Goal: Information Seeking & Learning: Learn about a topic

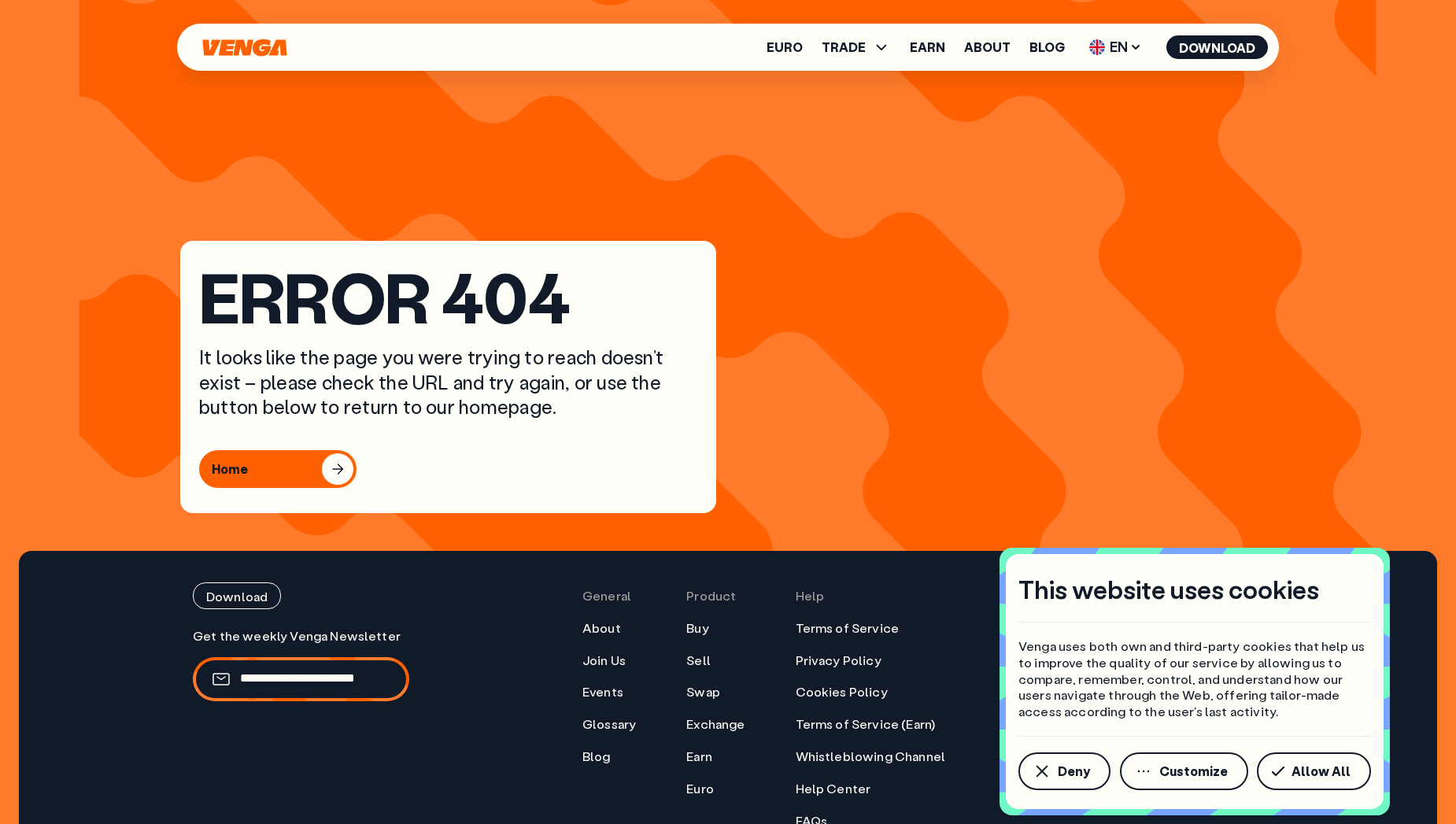
click at [237, 49] on icon "Home" at bounding box center [244, 47] width 84 height 17
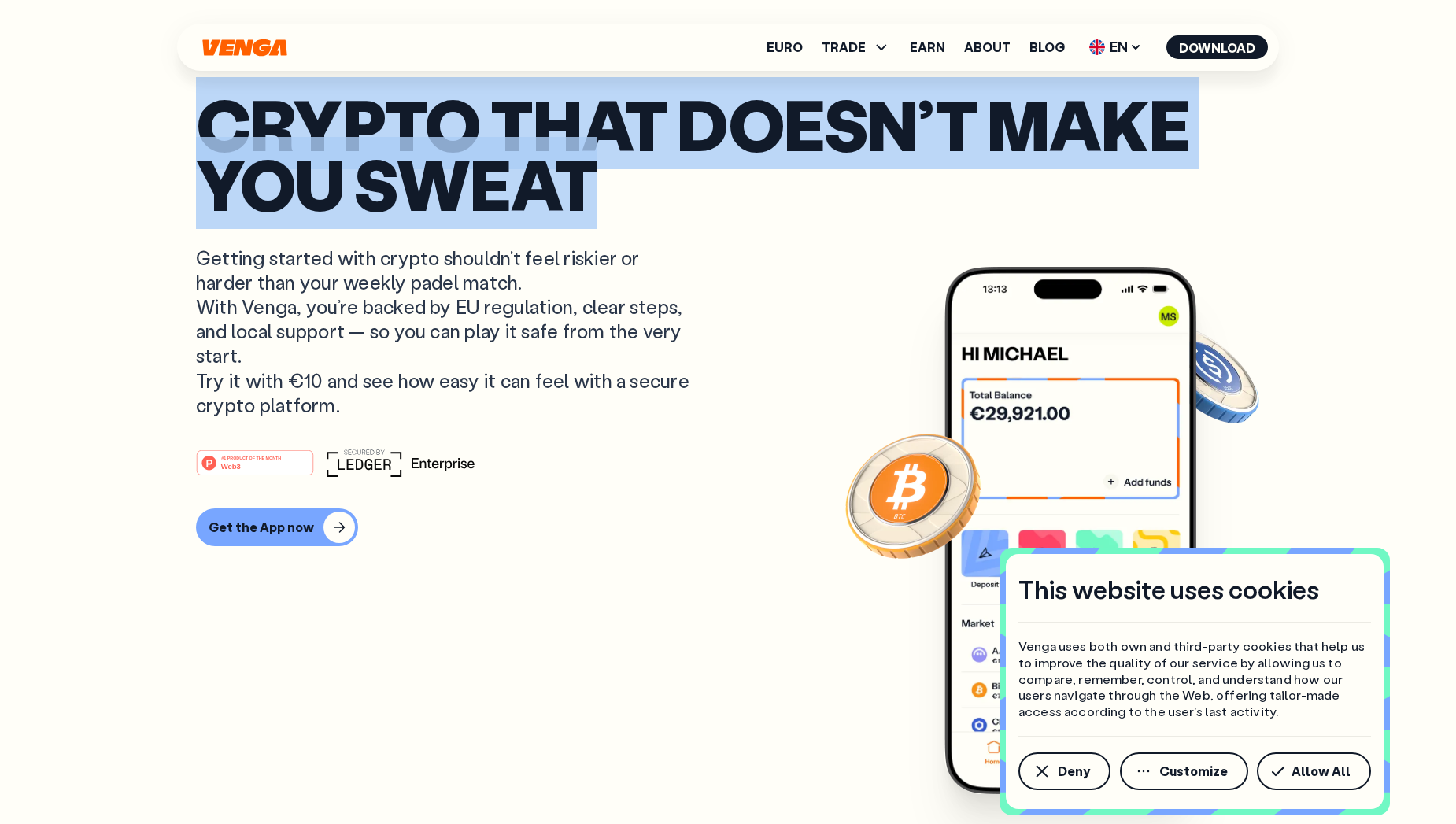
drag, startPoint x: 215, startPoint y: 112, endPoint x: 743, endPoint y: 140, distance: 528.7
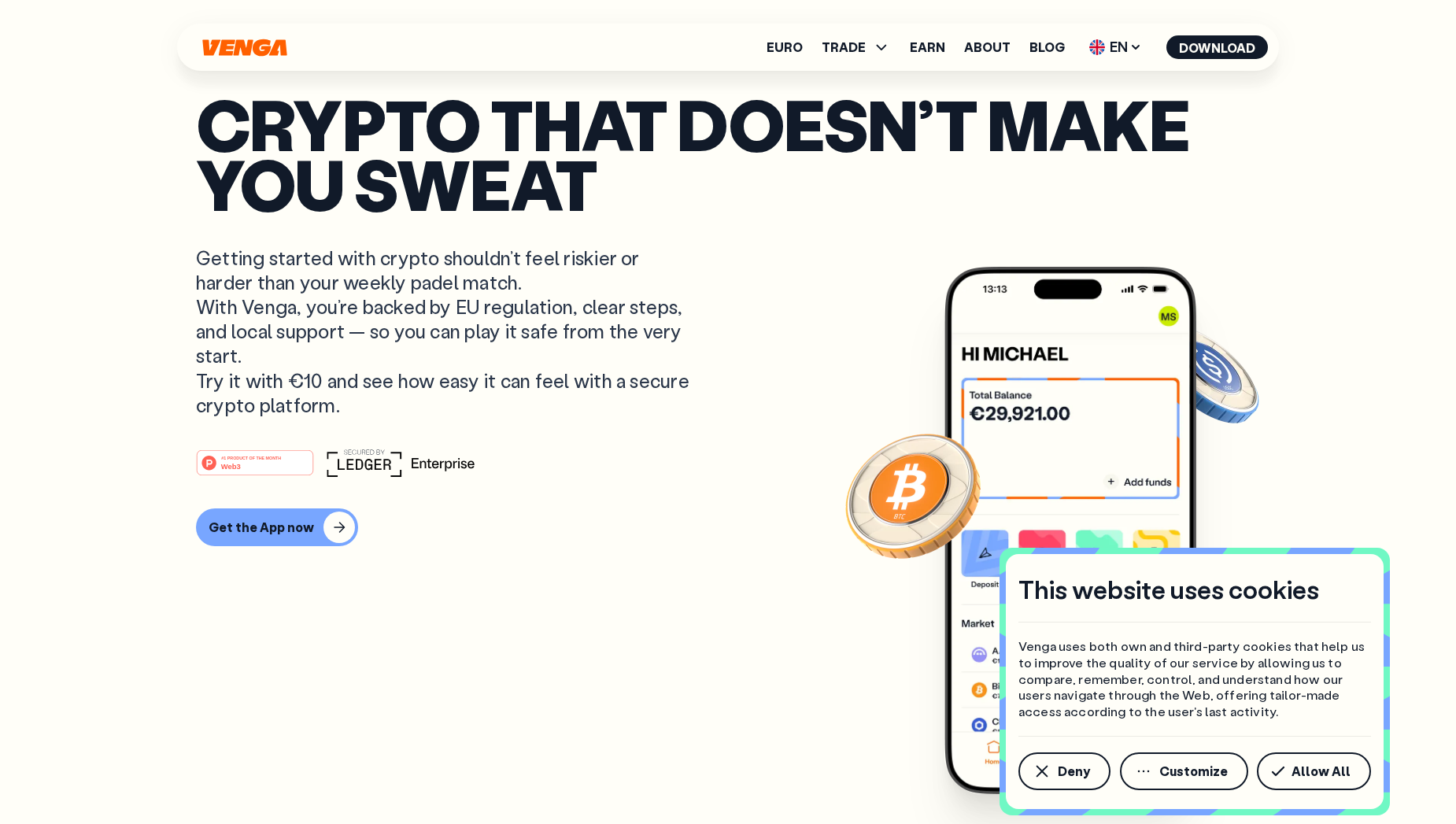
click at [563, 316] on p "Getting started with crypto shouldn’t feel riskier or harder than your weekly p…" at bounding box center [445, 331] width 497 height 171
click at [1328, 778] on span "Allow All" at bounding box center [1321, 771] width 59 height 13
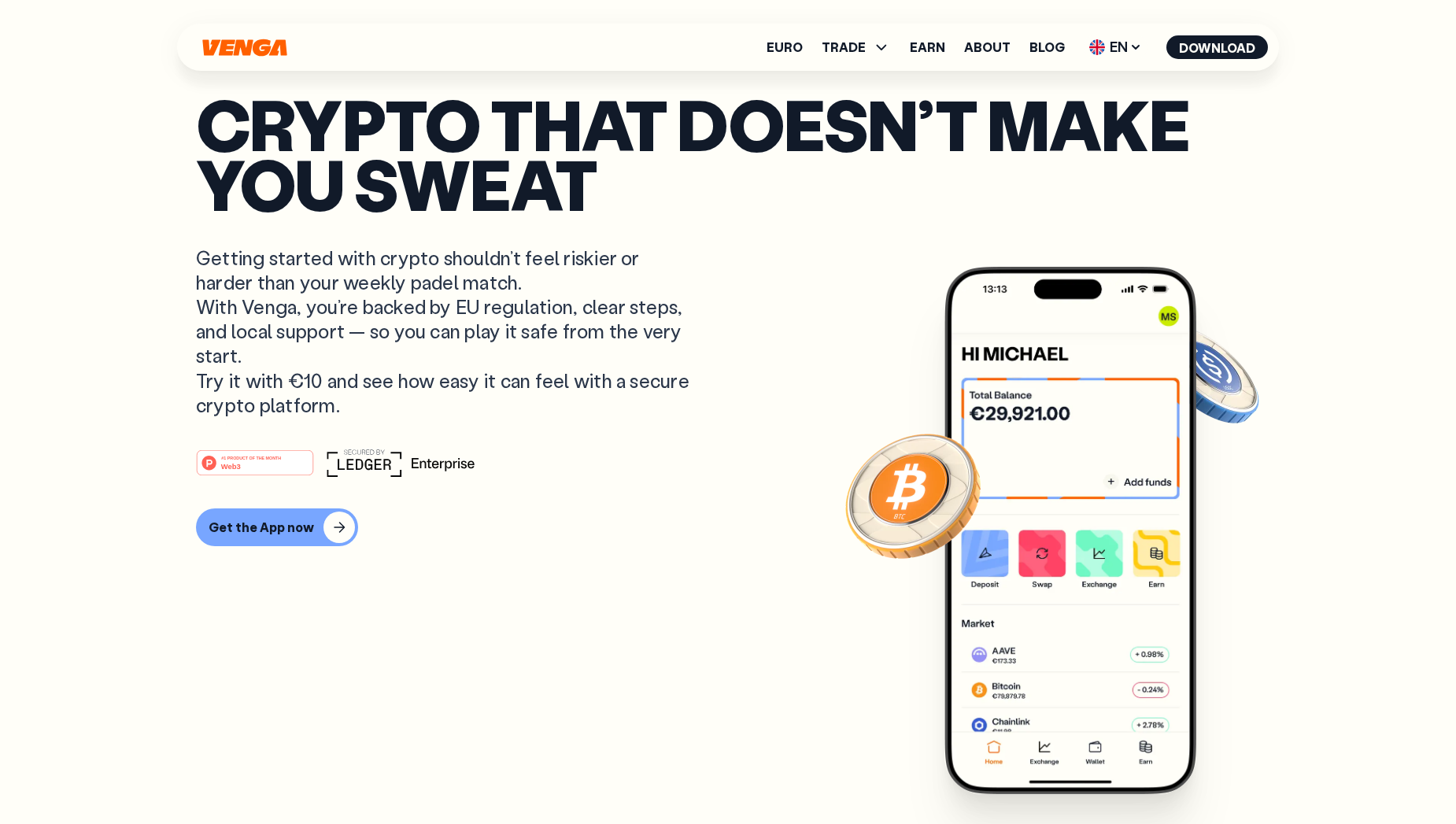
drag, startPoint x: 198, startPoint y: 254, endPoint x: 838, endPoint y: 111, distance: 655.8
click at [344, 414] on p "Getting started with crypto shouldn’t feel riskier or harder than your weekly p…" at bounding box center [445, 331] width 497 height 171
click at [509, 531] on link "Get the App now" at bounding box center [728, 527] width 1064 height 38
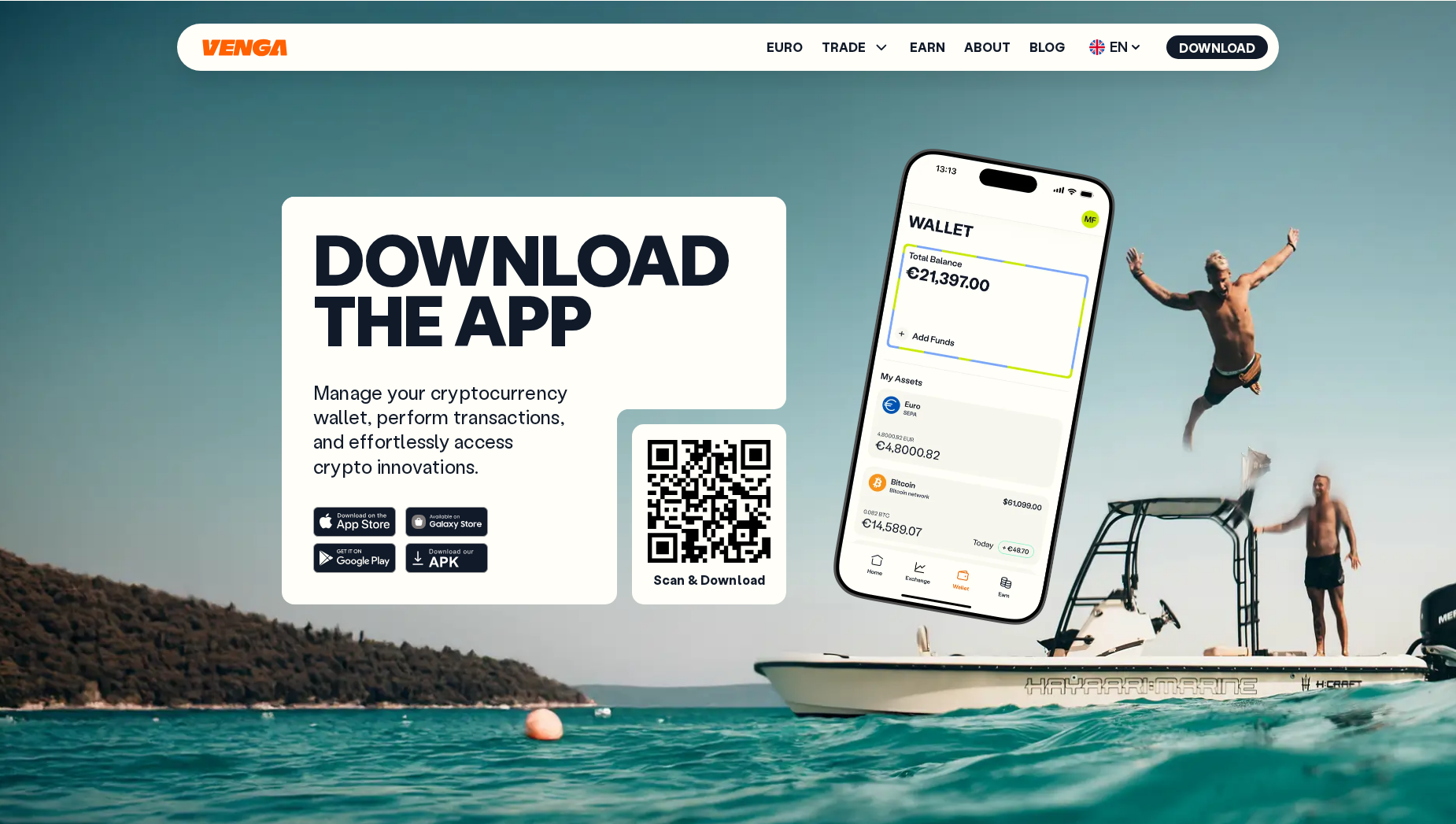
click at [219, 43] on icon "Home" at bounding box center [244, 47] width 88 height 18
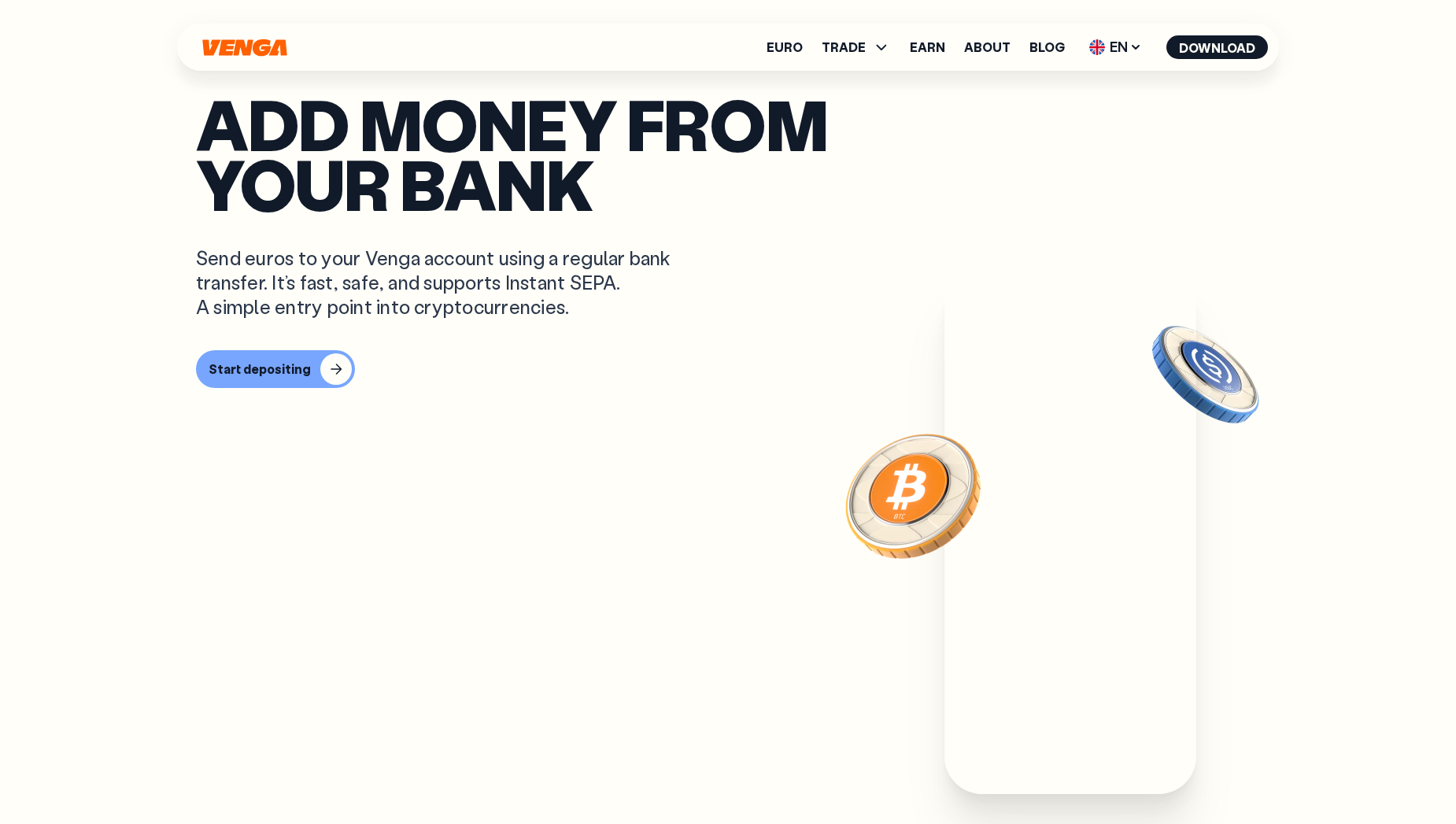
scroll to position [377, 0]
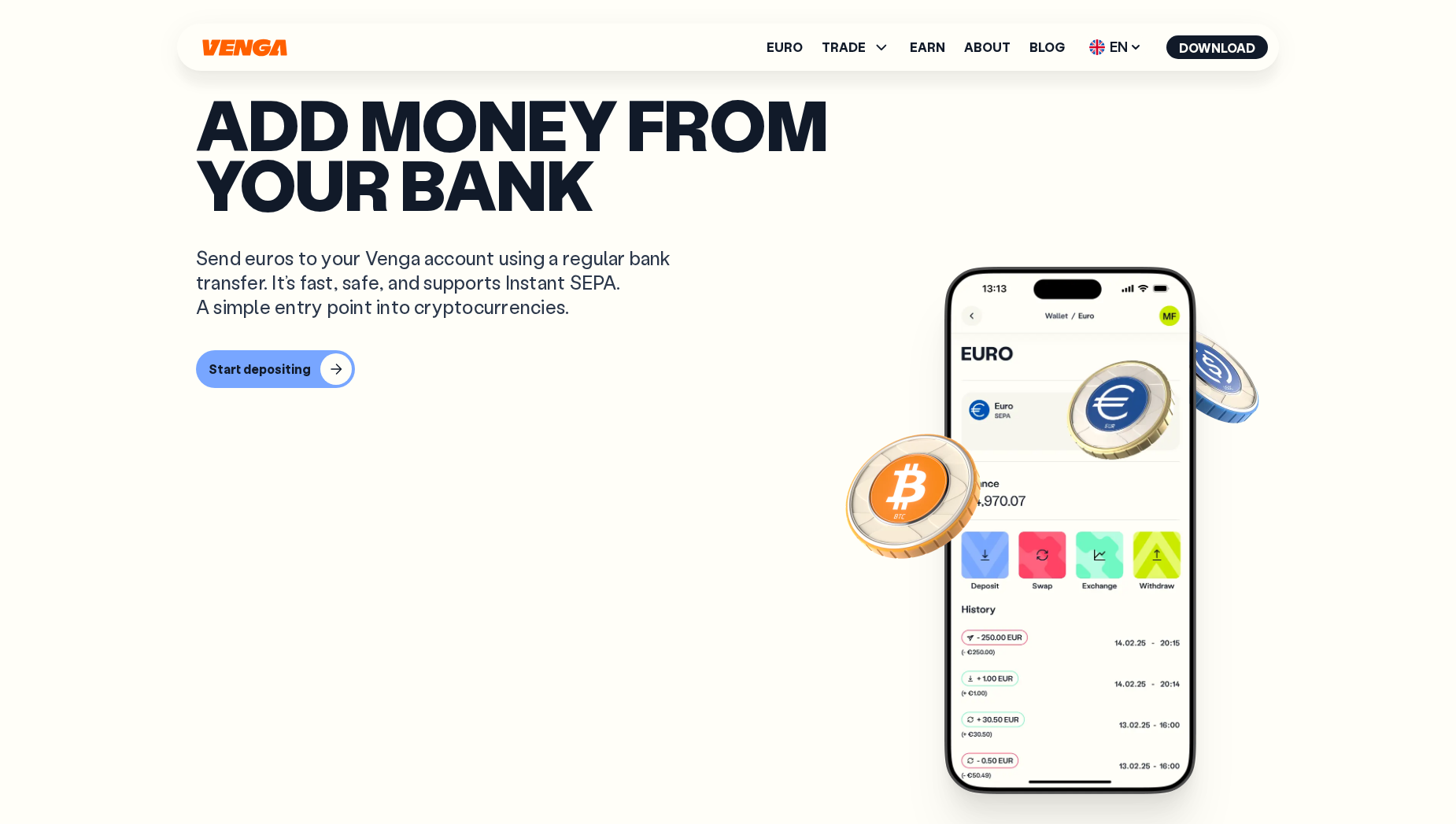
drag, startPoint x: 563, startPoint y: 302, endPoint x: 197, endPoint y: 251, distance: 369.5
click at [197, 251] on p "Send euros to your Venga account using a regular bank transfer. It’s fast, safe…" at bounding box center [445, 282] width 497 height 74
click at [654, 296] on p "Send euros to your Venga account using a regular bank transfer. It’s fast, safe…" at bounding box center [445, 282] width 497 height 74
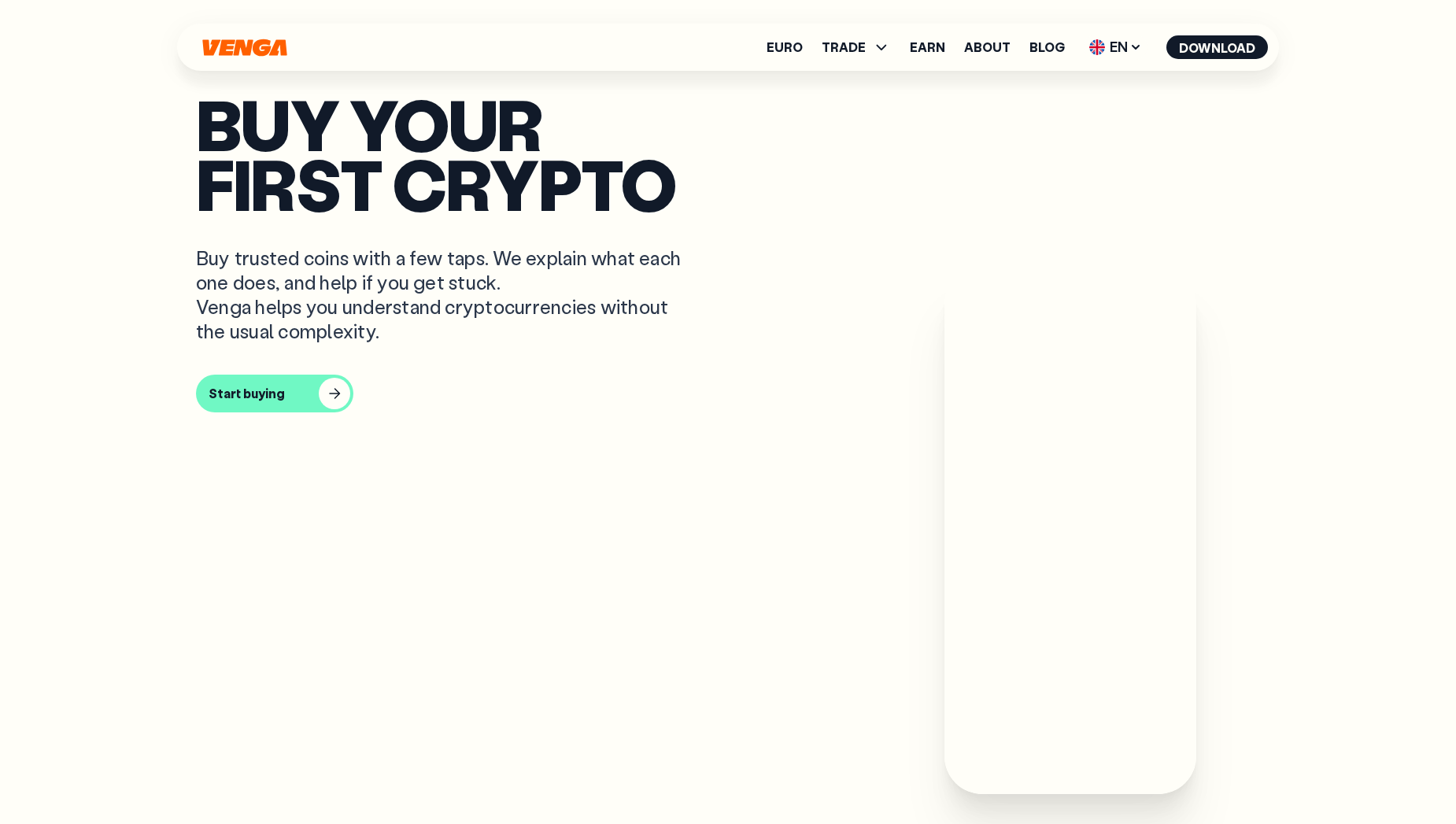
scroll to position [755, 0]
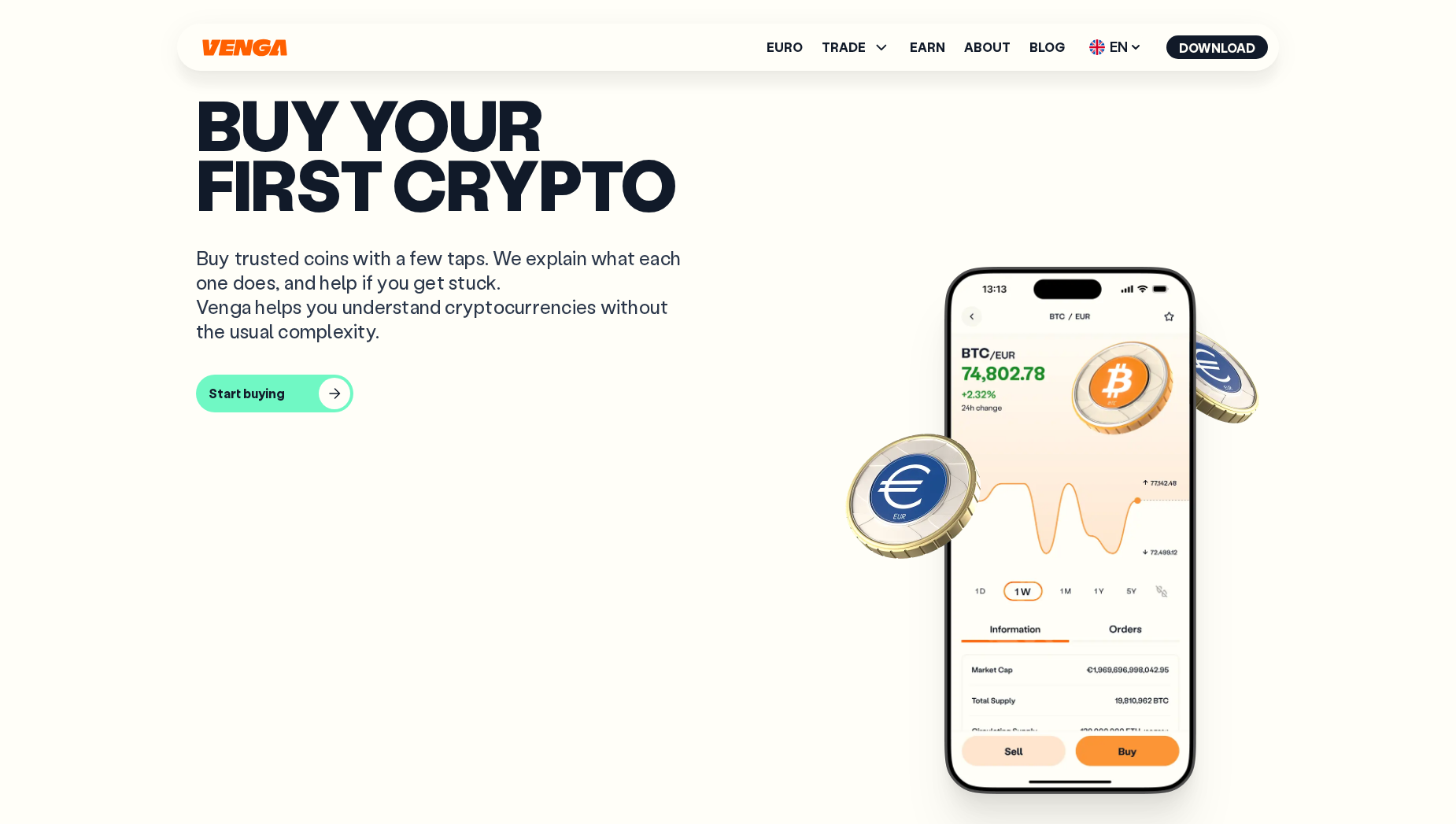
drag, startPoint x: 196, startPoint y: 254, endPoint x: 439, endPoint y: 304, distance: 248.1
click at [432, 327] on p "Buy trusted coins with a few taps. We explain what each one does, and help if y…" at bounding box center [445, 294] width 497 height 99
click at [732, 424] on article "Buy your first crypto Buy trusted coins with a few taps. We explain what each o…" at bounding box center [728, 443] width 1064 height 701
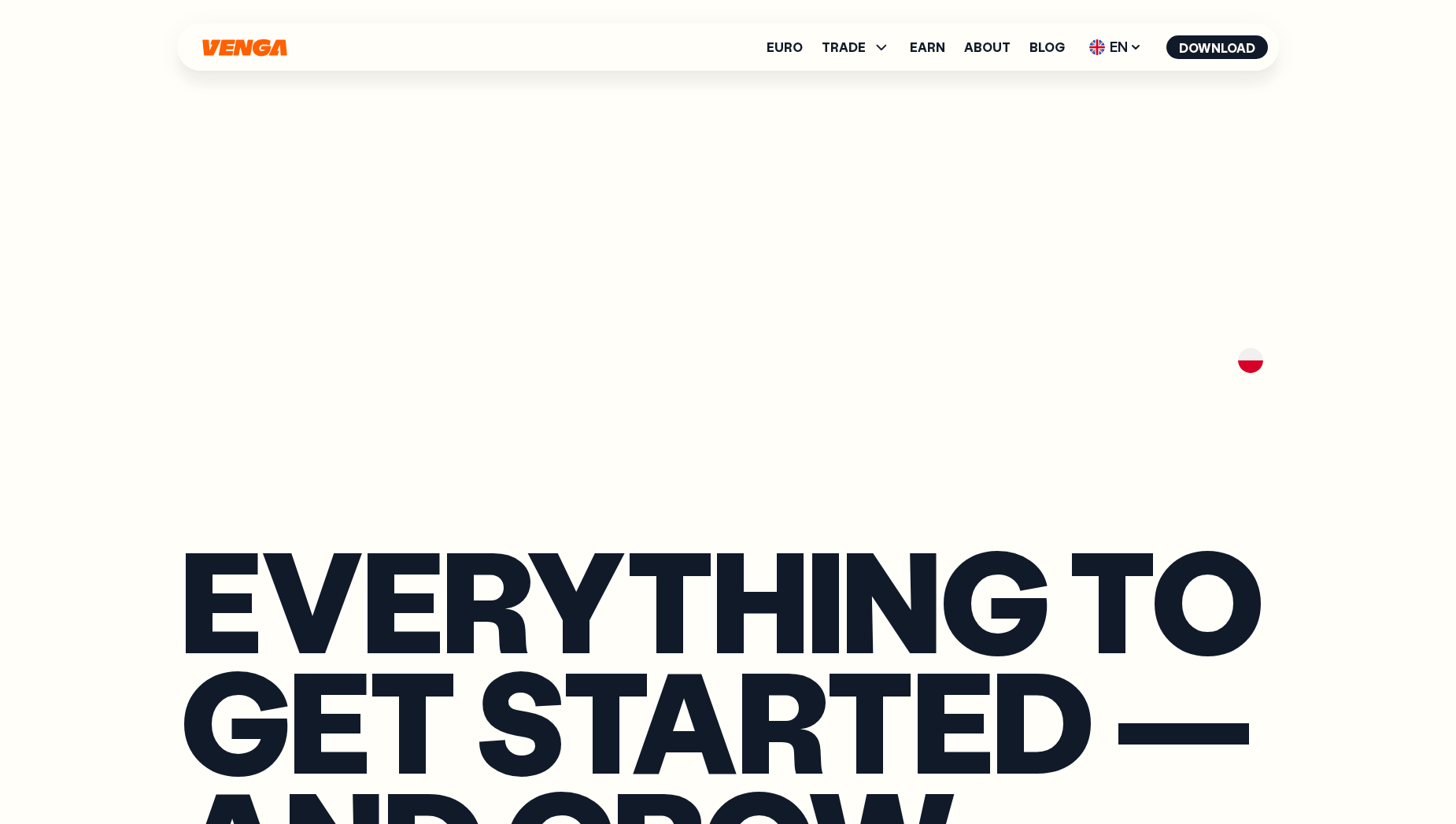
scroll to position [2643, 0]
